Goal: Information Seeking & Learning: Learn about a topic

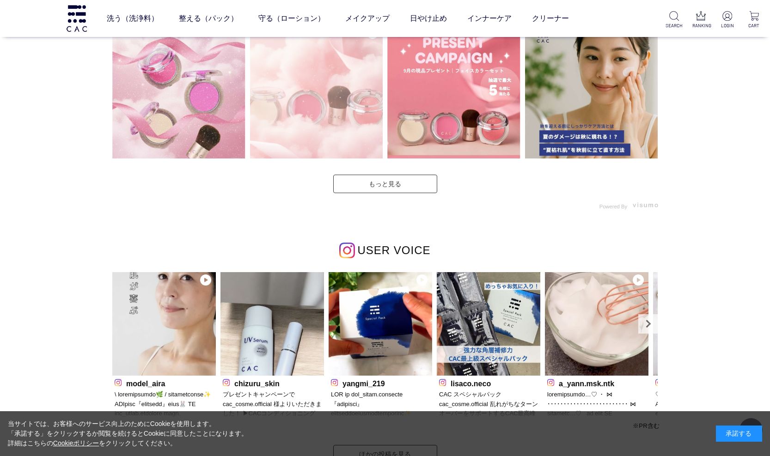
scroll to position [2819, 0]
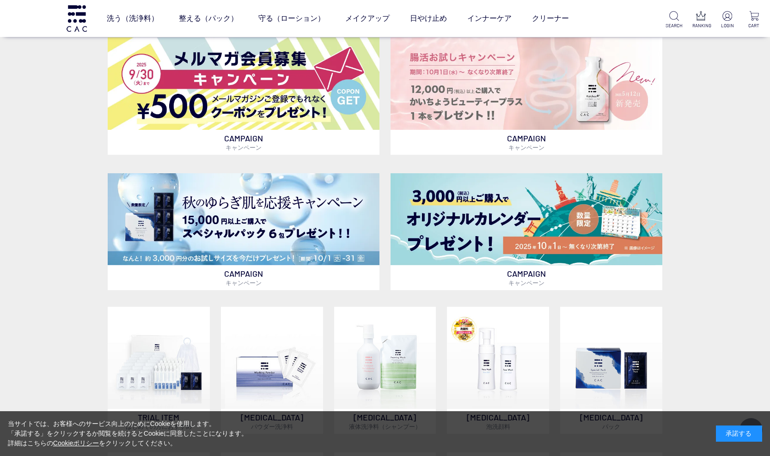
scroll to position [462, 0]
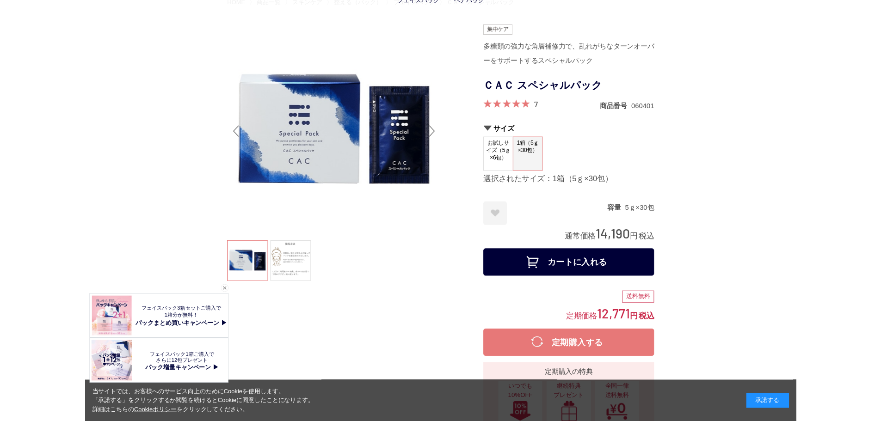
scroll to position [46, 0]
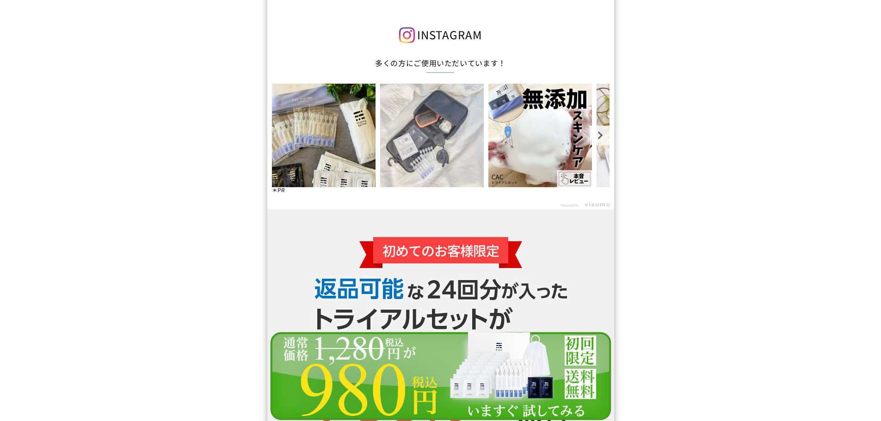
scroll to position [1, 0]
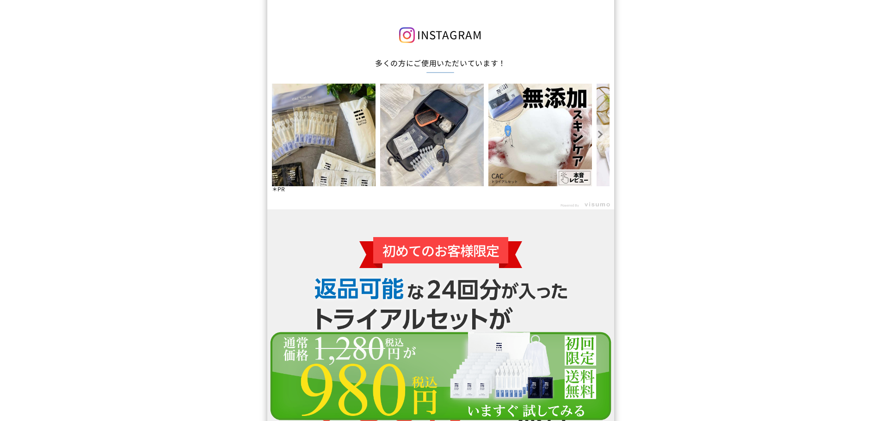
click at [594, 136] on link "Next" at bounding box center [599, 134] width 19 height 19
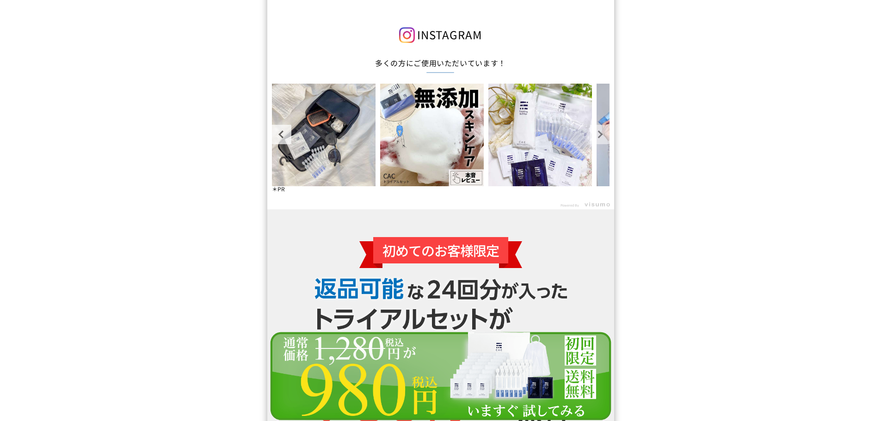
click at [594, 136] on link "Next" at bounding box center [599, 134] width 19 height 19
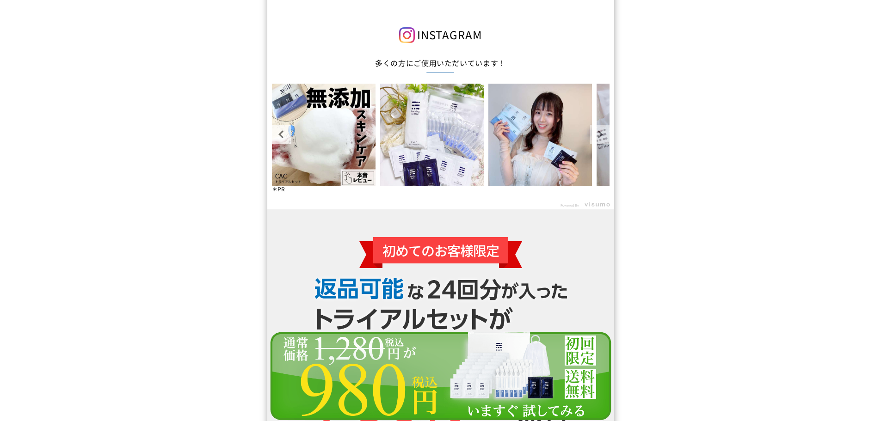
click at [594, 134] on link "Next" at bounding box center [599, 134] width 19 height 19
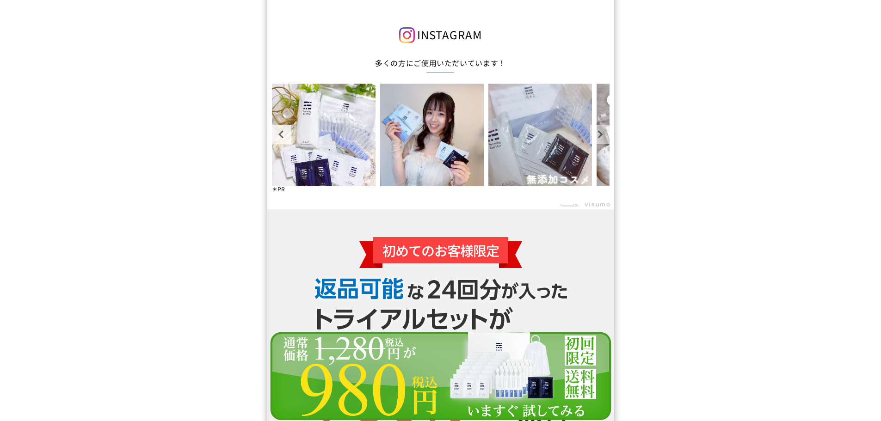
click at [598, 136] on link "Next" at bounding box center [599, 134] width 19 height 19
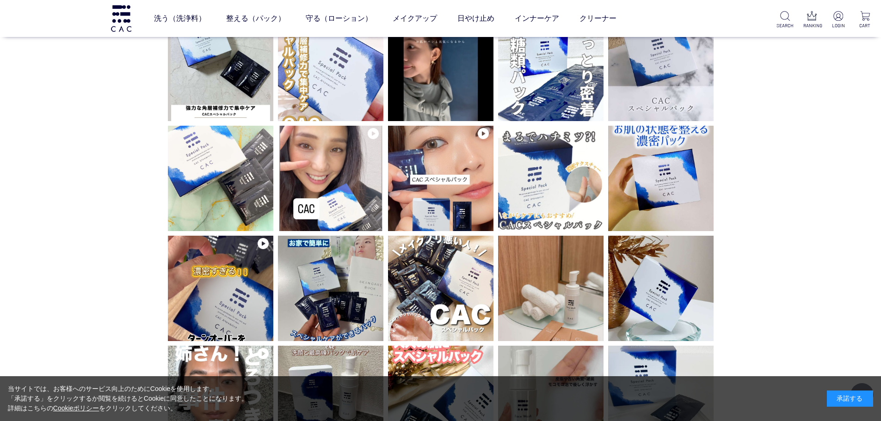
scroll to position [265, 0]
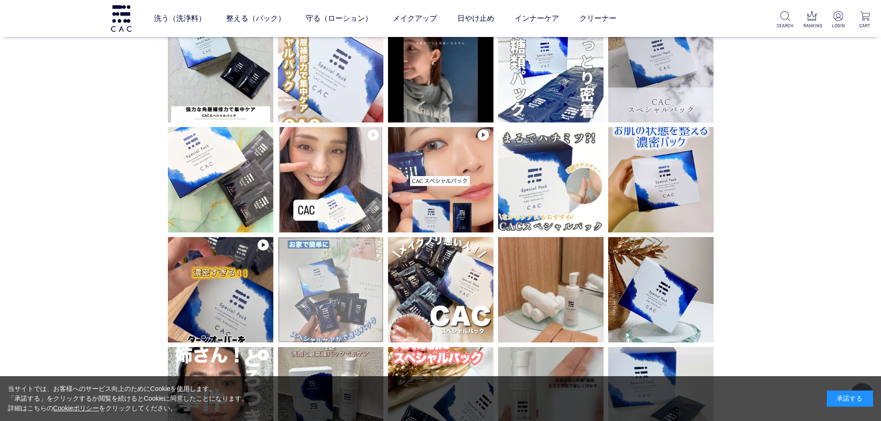
click at [324, 302] on img at bounding box center [330, 289] width 105 height 105
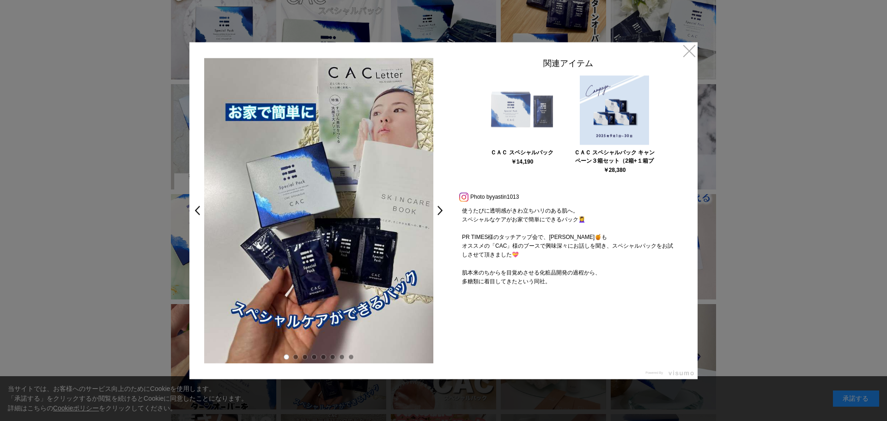
click at [526, 127] on img at bounding box center [522, 109] width 69 height 69
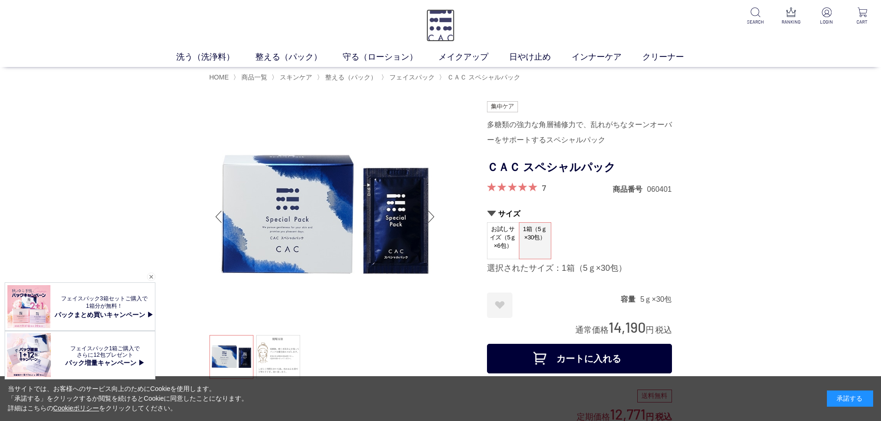
click at [440, 21] on img at bounding box center [440, 25] width 28 height 32
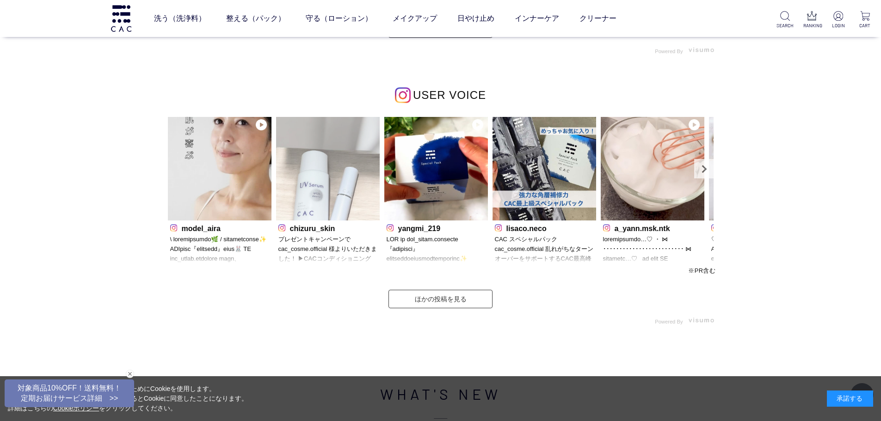
scroll to position [2850, 0]
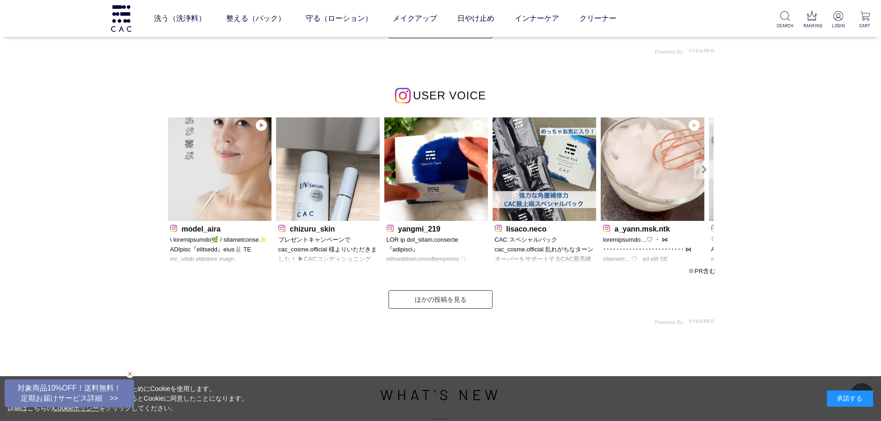
click at [702, 171] on link "Next" at bounding box center [703, 168] width 19 height 19
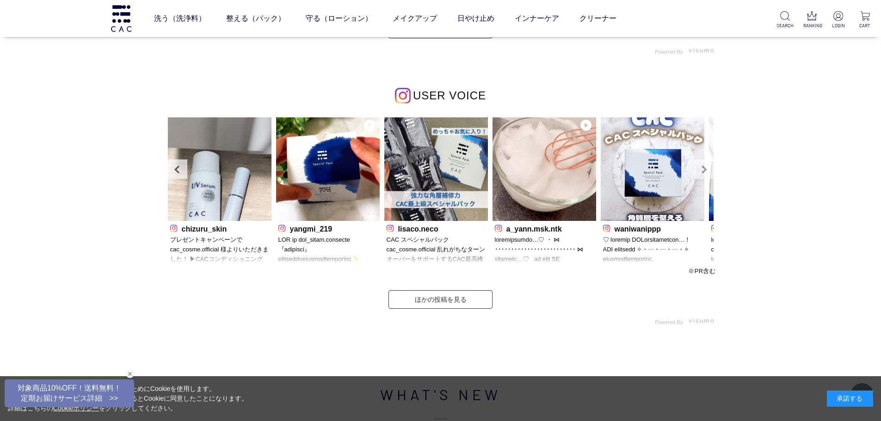
click at [702, 171] on link "Next" at bounding box center [703, 168] width 19 height 19
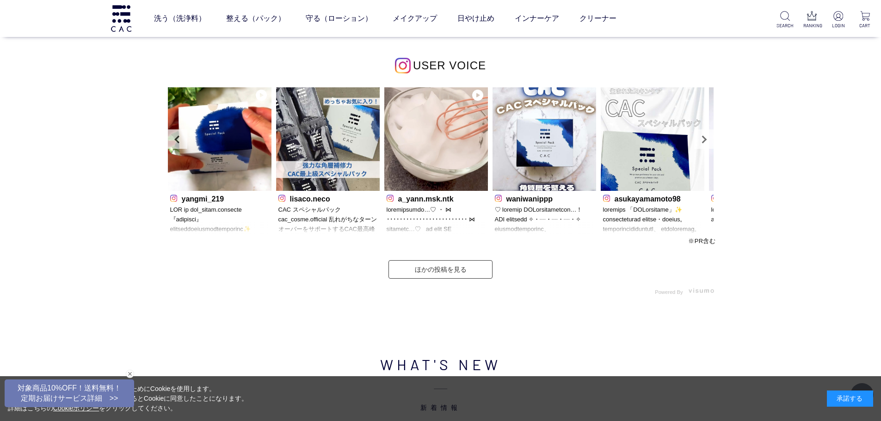
scroll to position [2876, 0]
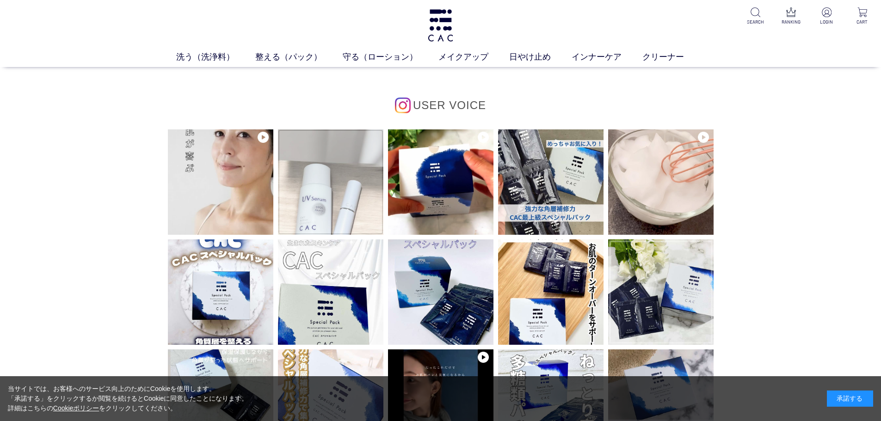
click at [318, 202] on img at bounding box center [330, 181] width 105 height 105
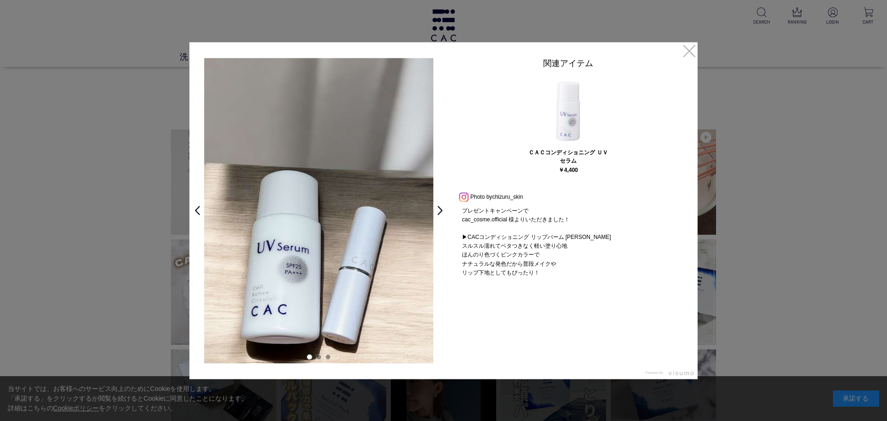
click at [569, 128] on img at bounding box center [568, 109] width 69 height 69
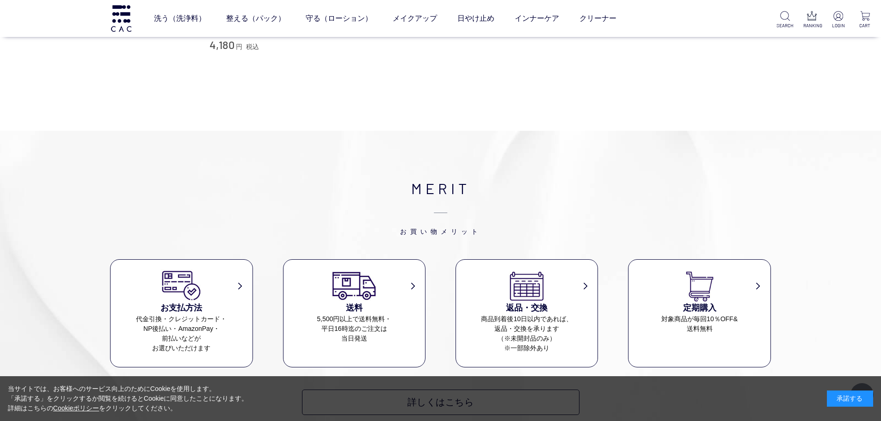
scroll to position [3198, 0]
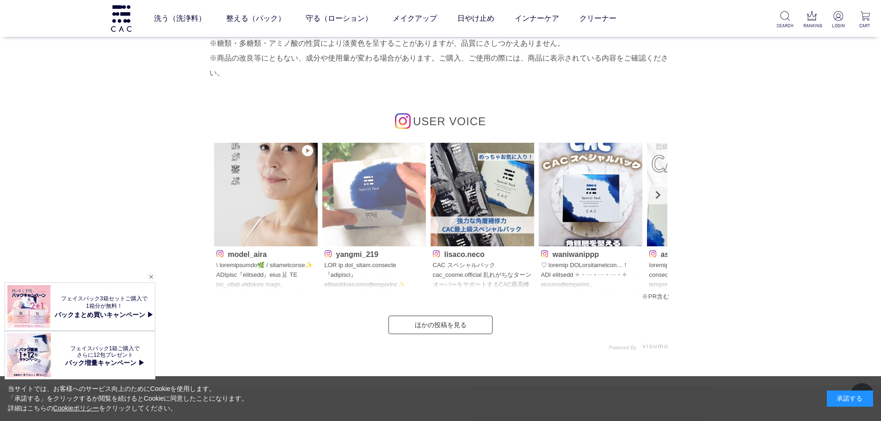
scroll to position [4189, 0]
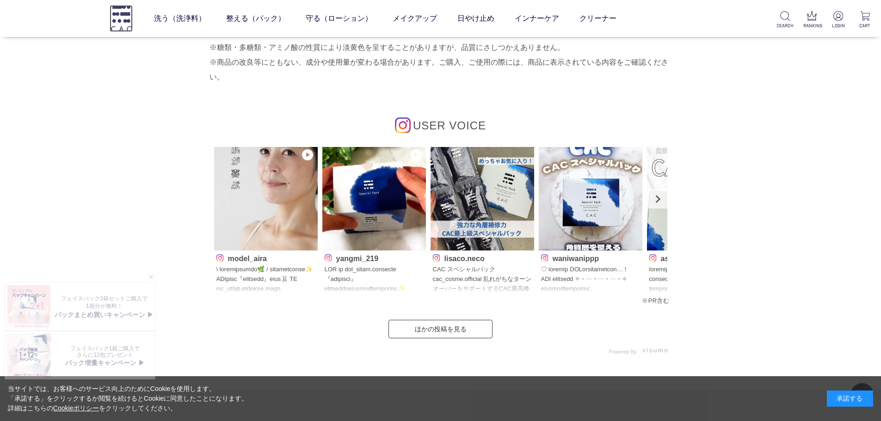
click at [118, 21] on img at bounding box center [121, 18] width 23 height 26
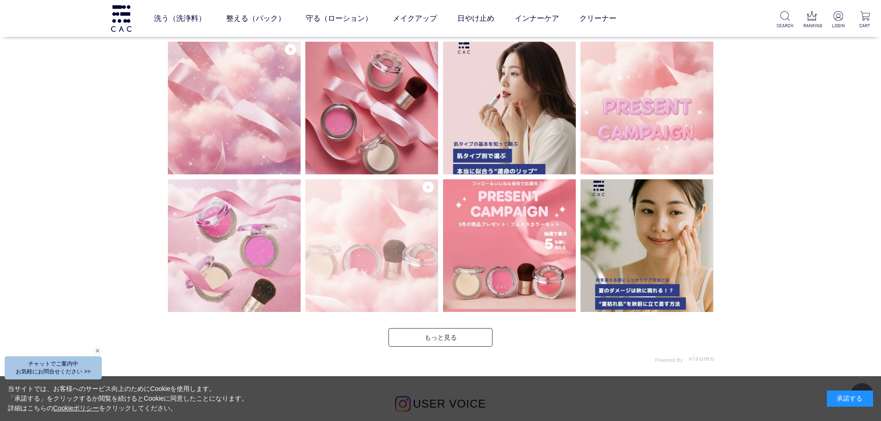
scroll to position [2542, 0]
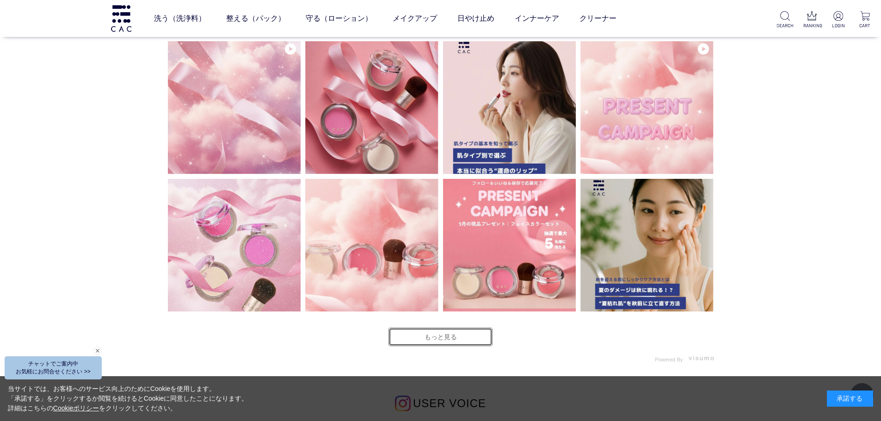
click at [435, 337] on link "もっと見る" at bounding box center [440, 337] width 104 height 18
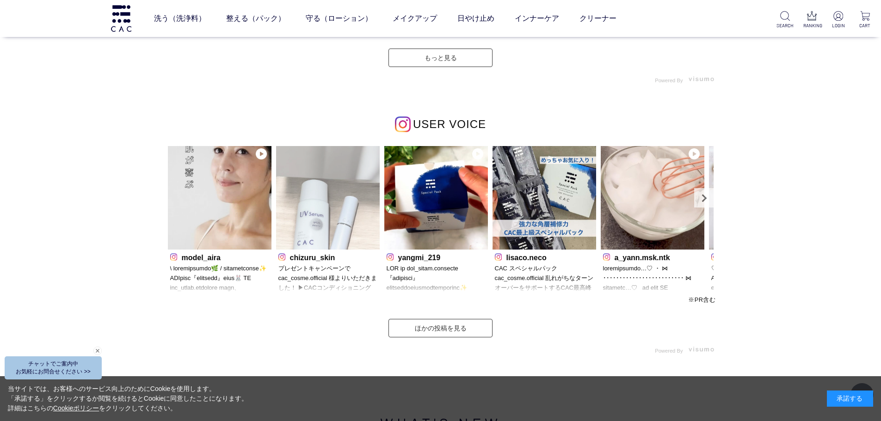
scroll to position [3097, 0]
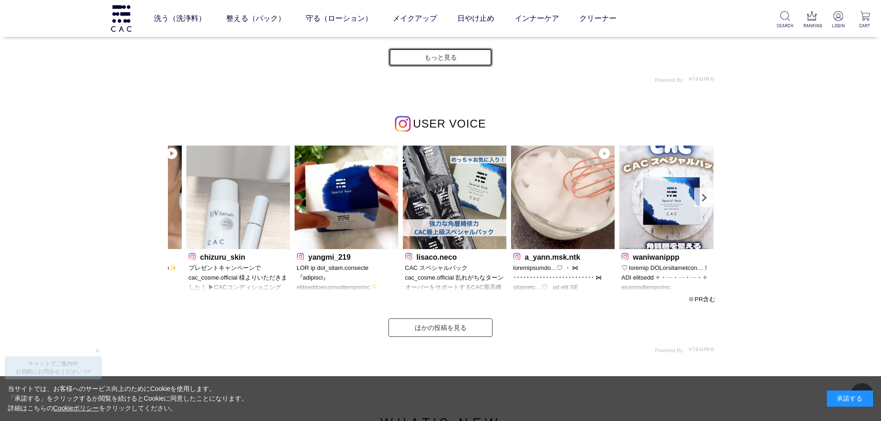
drag, startPoint x: 346, startPoint y: 168, endPoint x: 369, endPoint y: 234, distance: 70.5
click at [290, 234] on img at bounding box center [238, 198] width 104 height 104
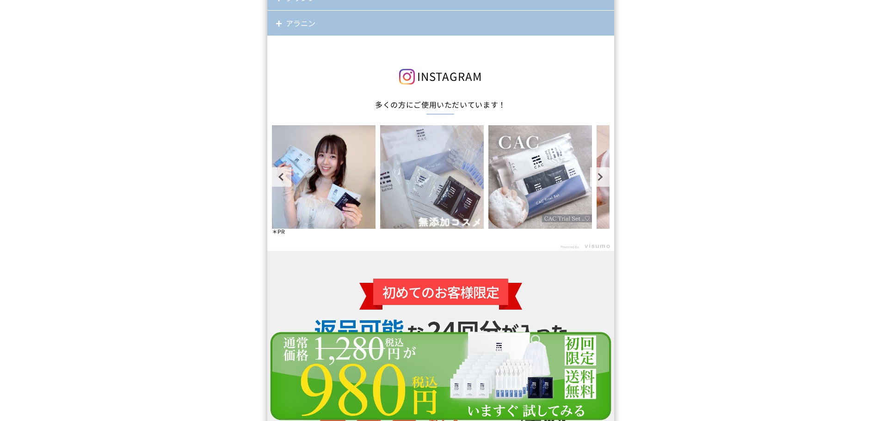
scroll to position [8232, 0]
click at [593, 182] on link "Next" at bounding box center [599, 176] width 19 height 19
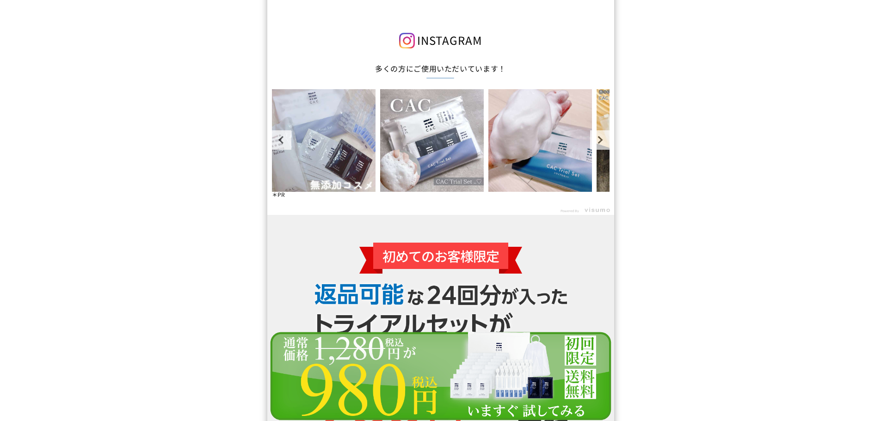
scroll to position [8267, 0]
